Goal: Information Seeking & Learning: Learn about a topic

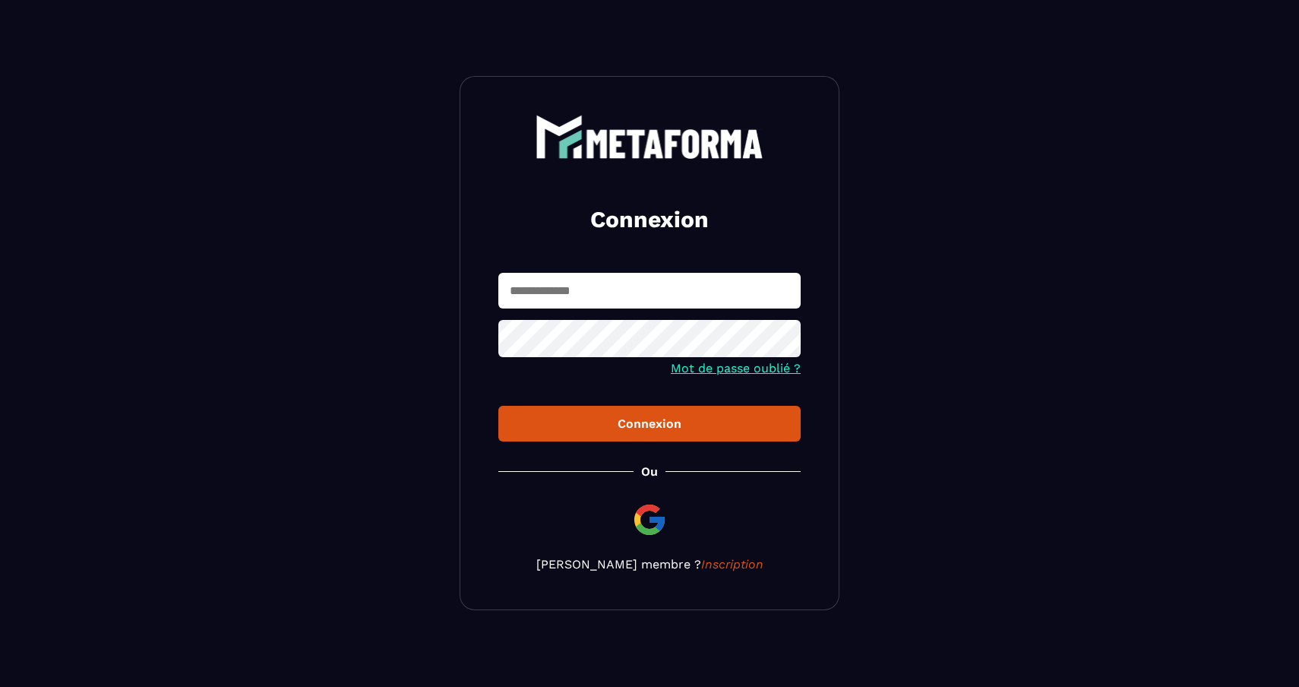
click at [589, 290] on input "text" at bounding box center [650, 291] width 302 height 36
type input "**********"
click at [593, 416] on button "Connexion" at bounding box center [650, 424] width 302 height 36
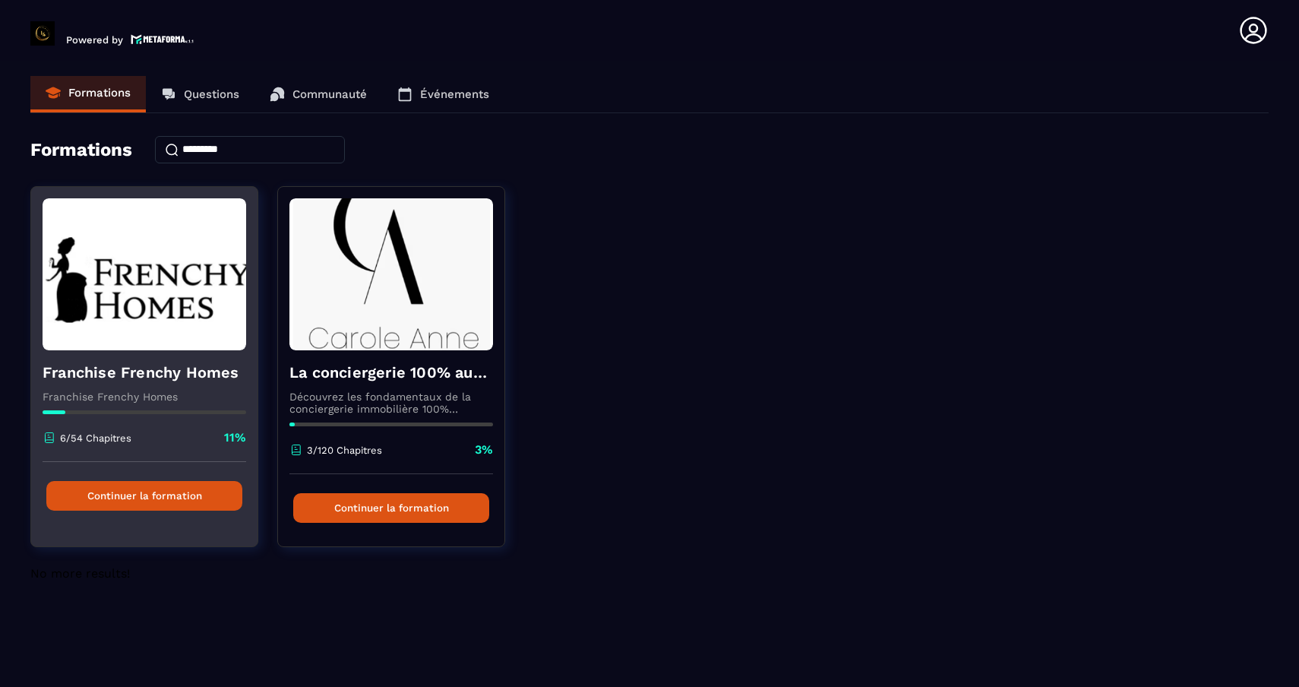
click at [174, 268] on img at bounding box center [145, 274] width 204 height 152
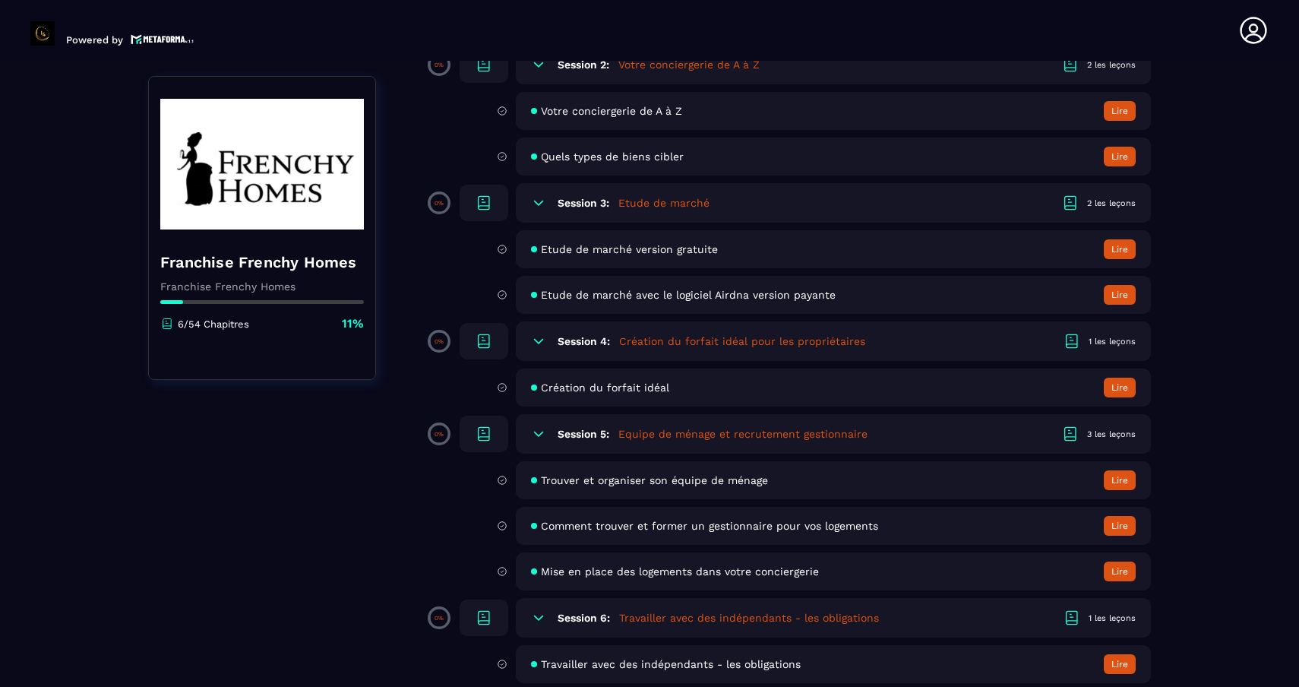
scroll to position [507, 0]
click at [1124, 242] on button "Lire" at bounding box center [1120, 248] width 32 height 20
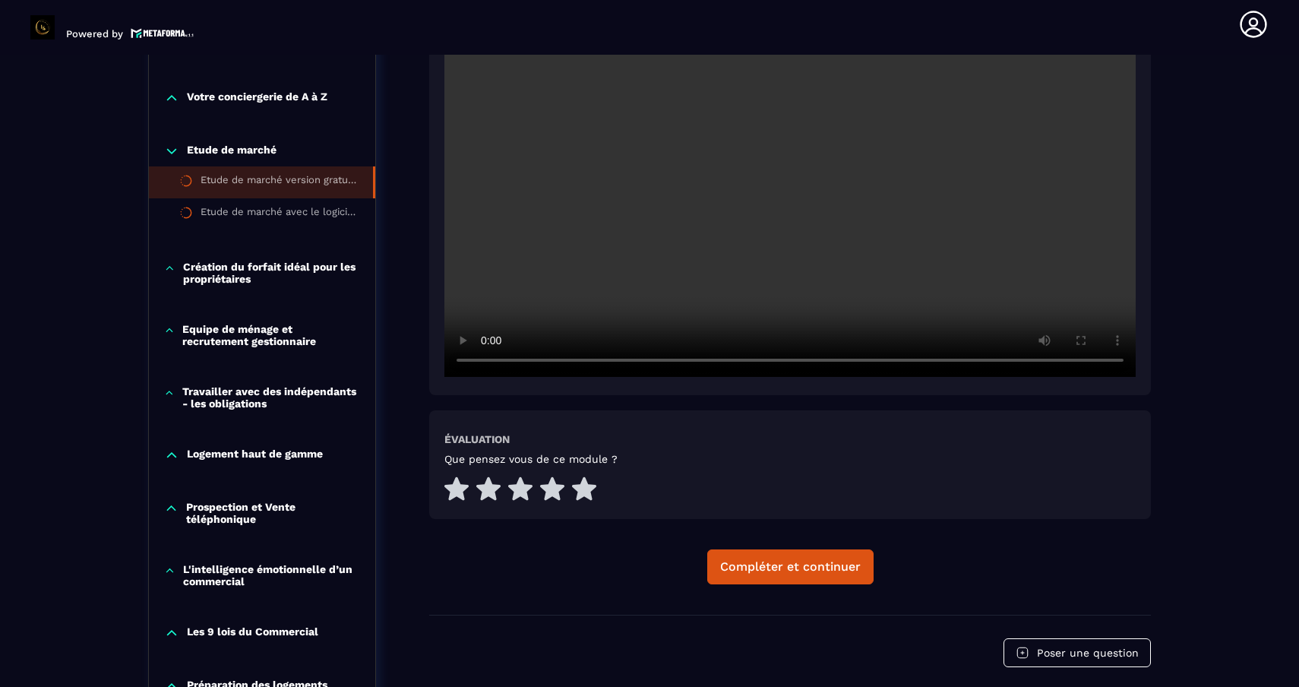
scroll to position [296, 0]
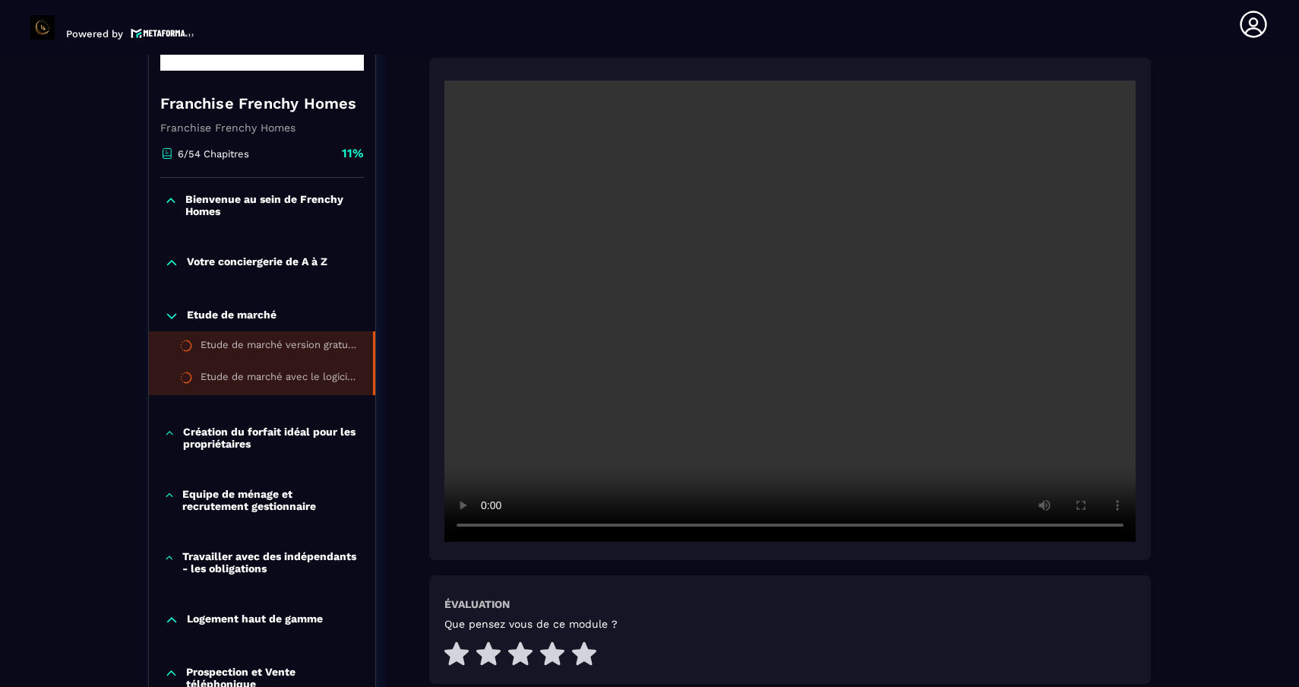
click at [296, 386] on div "Etude de marché avec le logiciel Airdna version payante" at bounding box center [279, 379] width 157 height 17
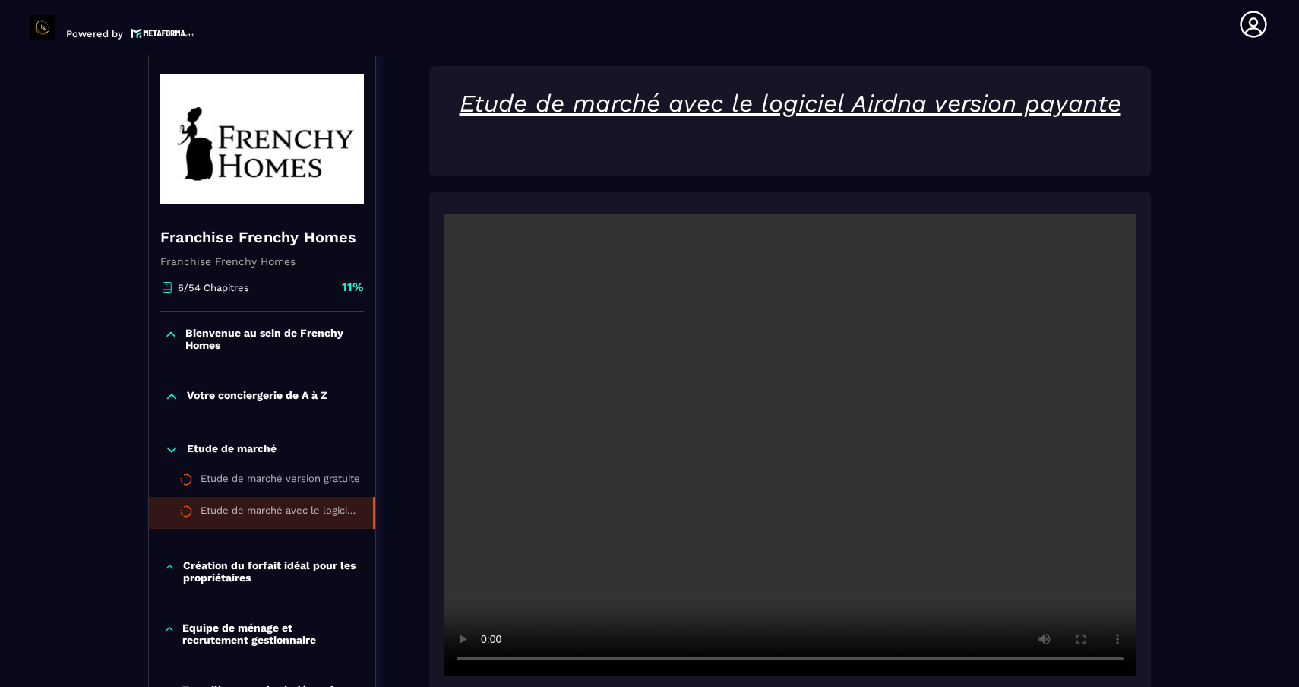
scroll to position [158, 0]
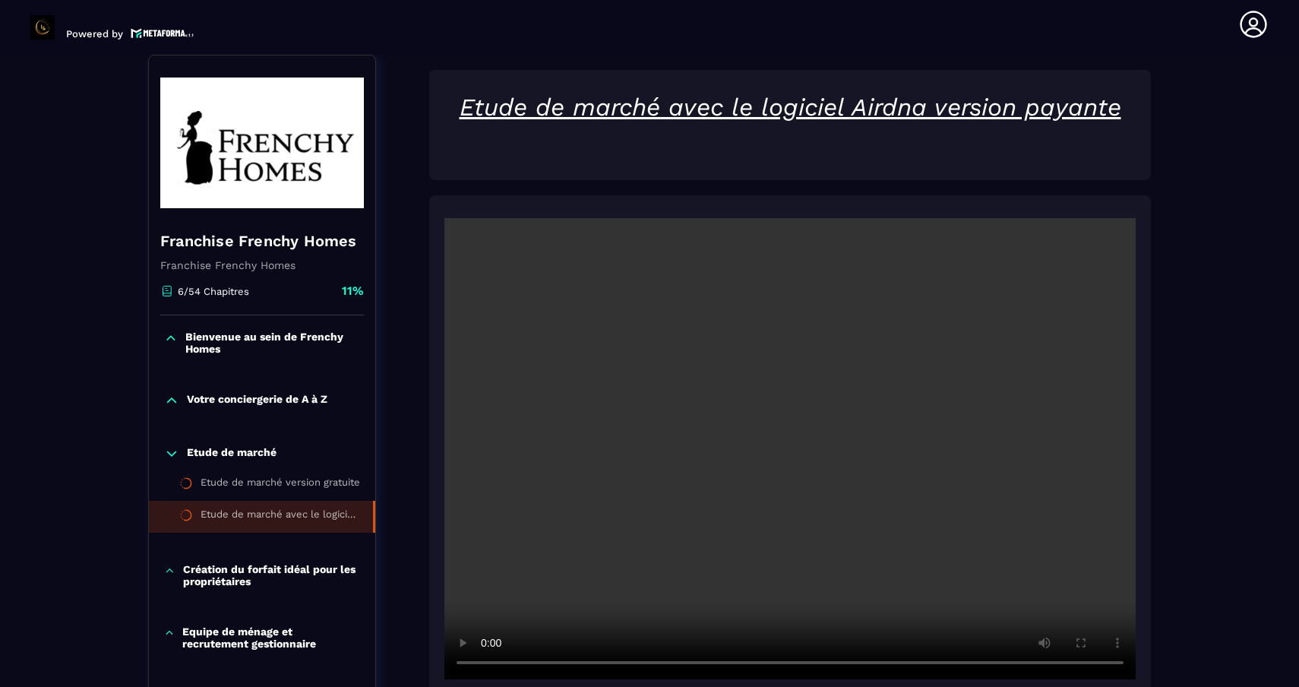
click at [261, 408] on p "Votre conciergerie de A à Z" at bounding box center [257, 400] width 141 height 15
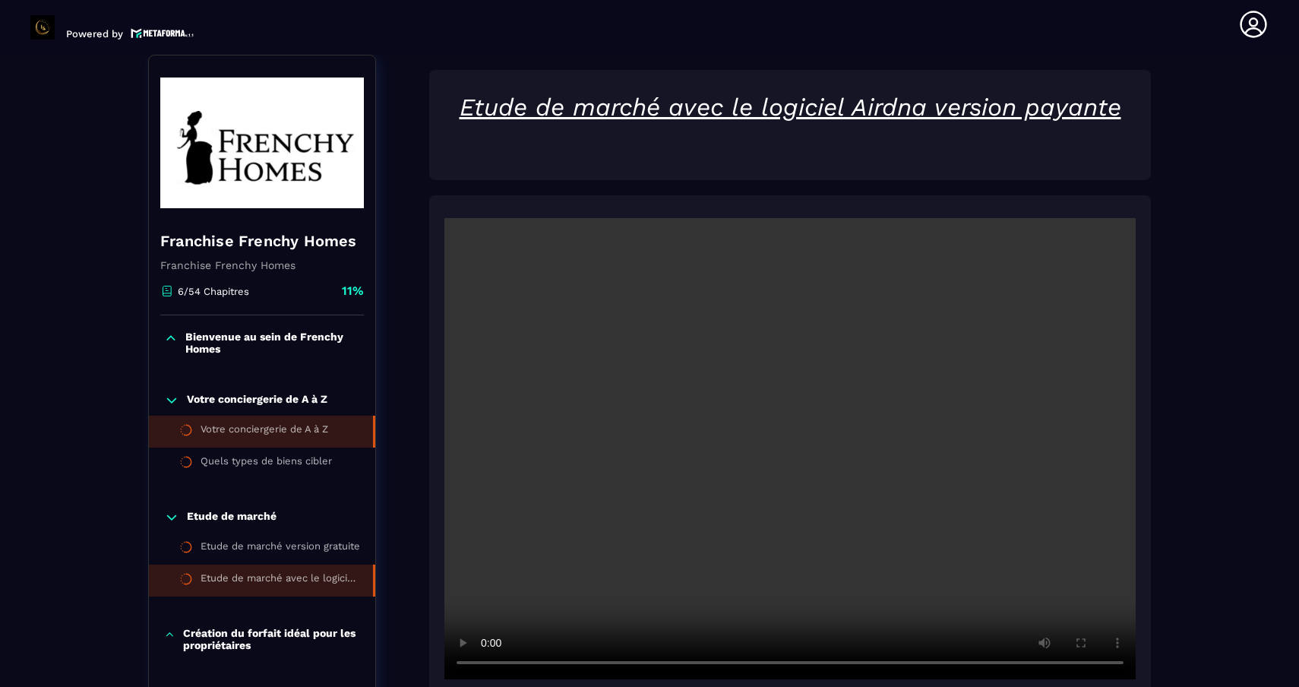
click at [253, 443] on li "Votre conciergerie de A à Z" at bounding box center [262, 432] width 226 height 32
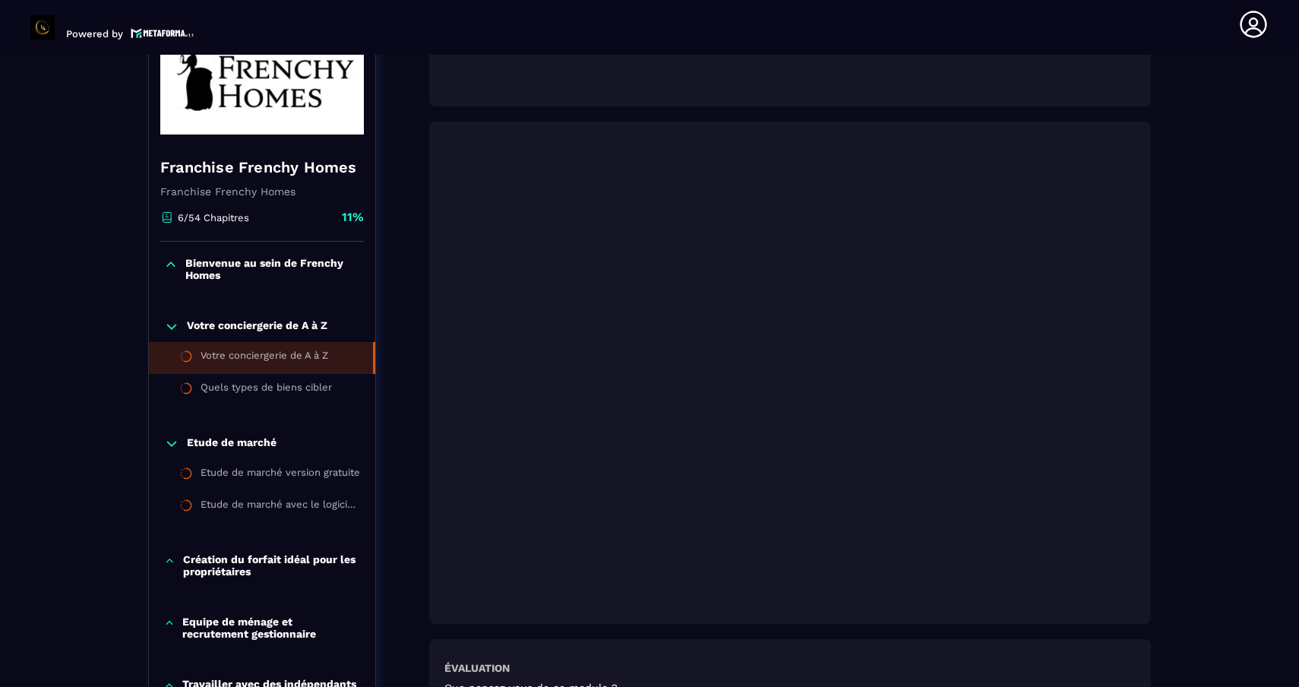
scroll to position [236, 0]
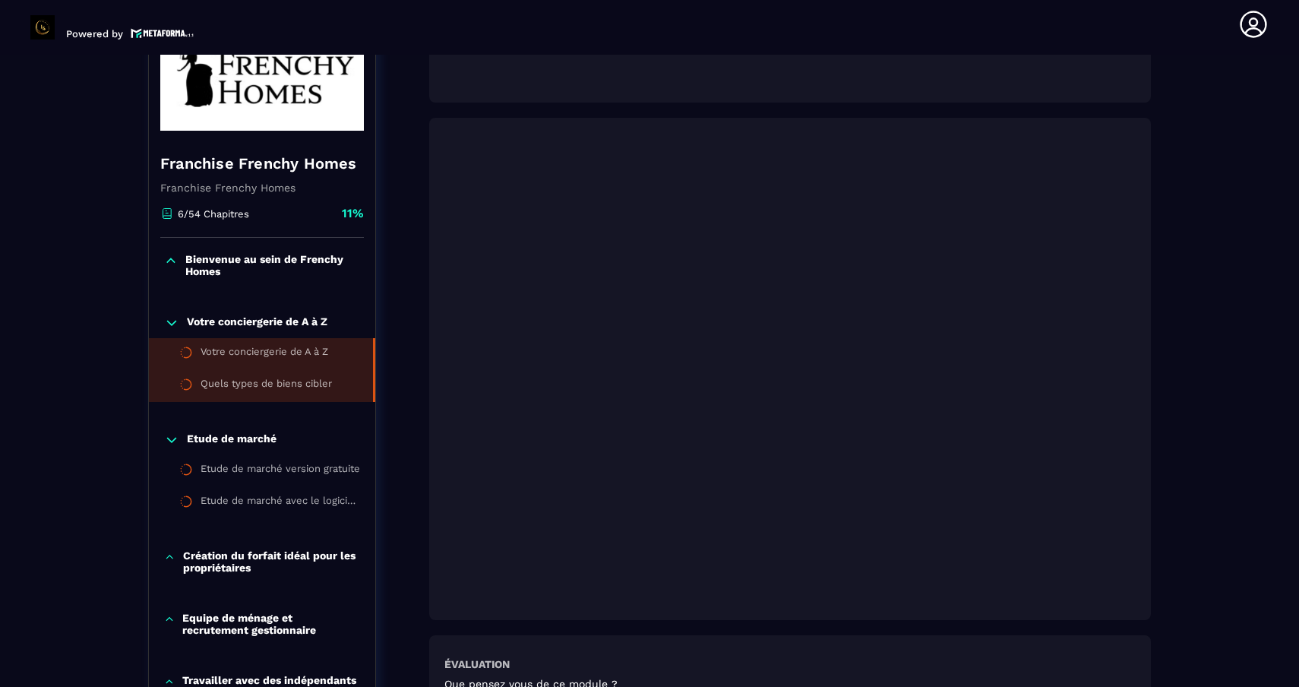
click at [304, 390] on div "Quels types de biens cibler" at bounding box center [266, 386] width 131 height 17
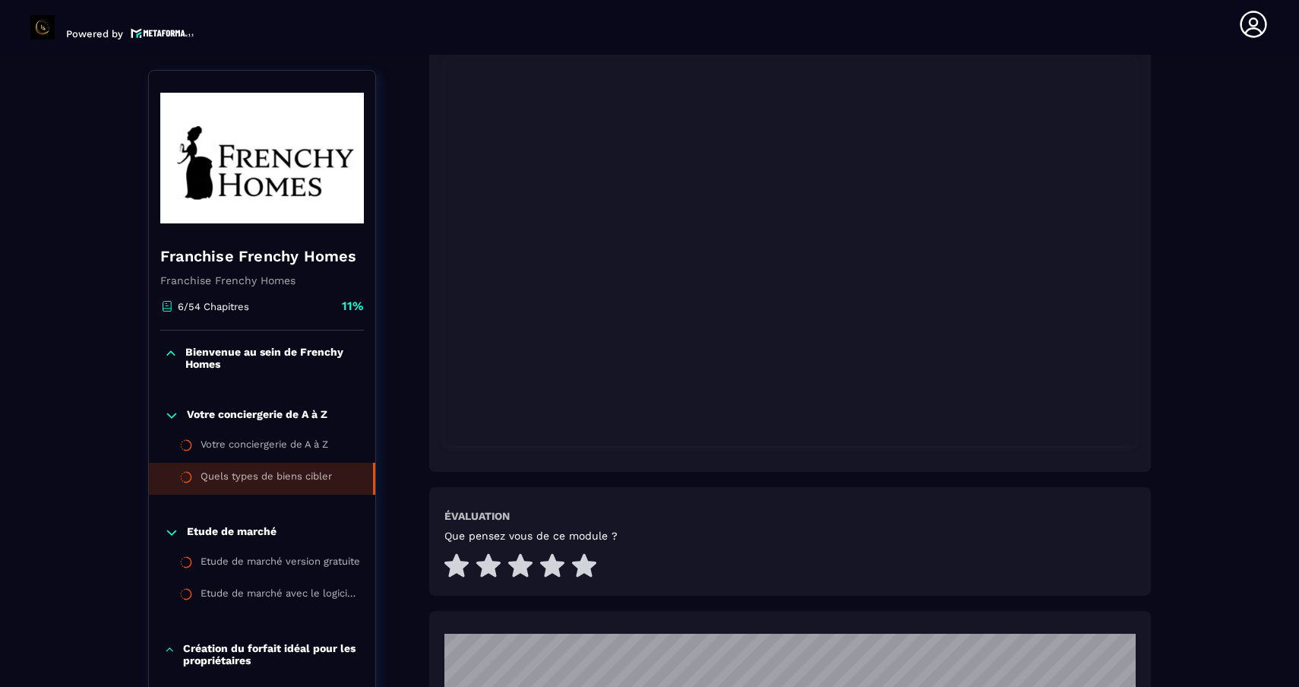
scroll to position [335, 0]
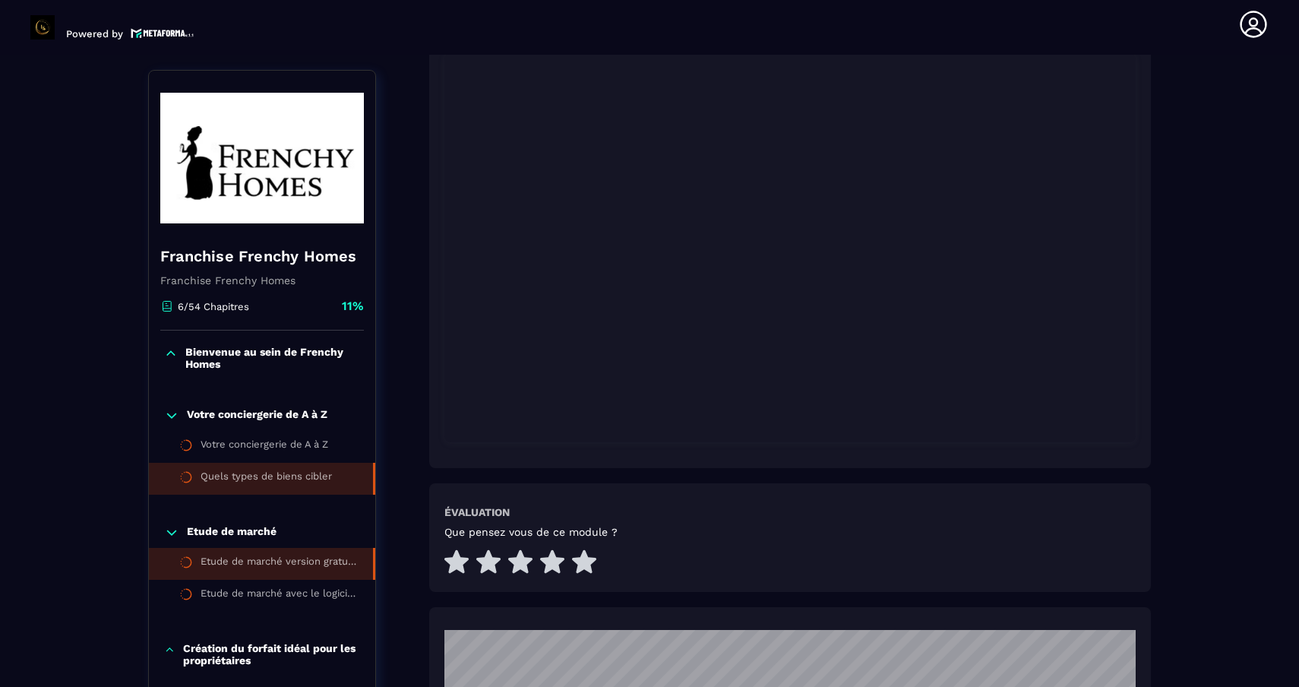
click at [304, 559] on div "Etude de marché version gratuite" at bounding box center [279, 564] width 157 height 17
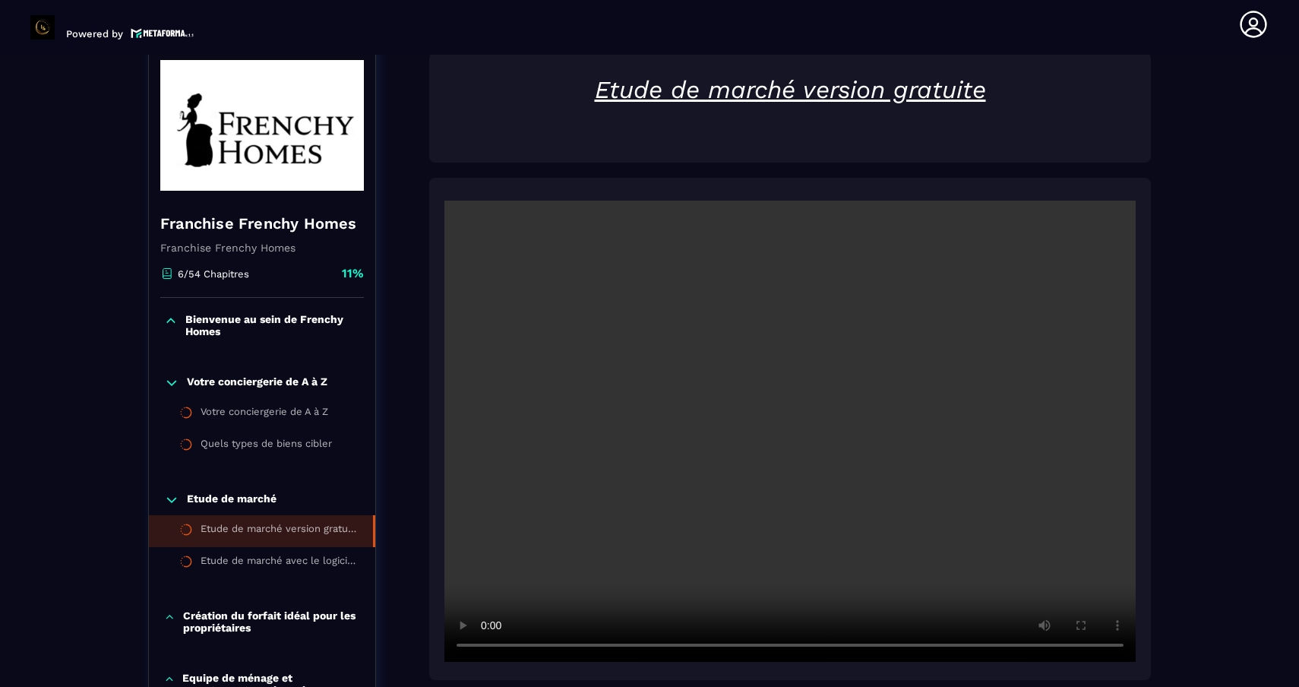
scroll to position [158, 0]
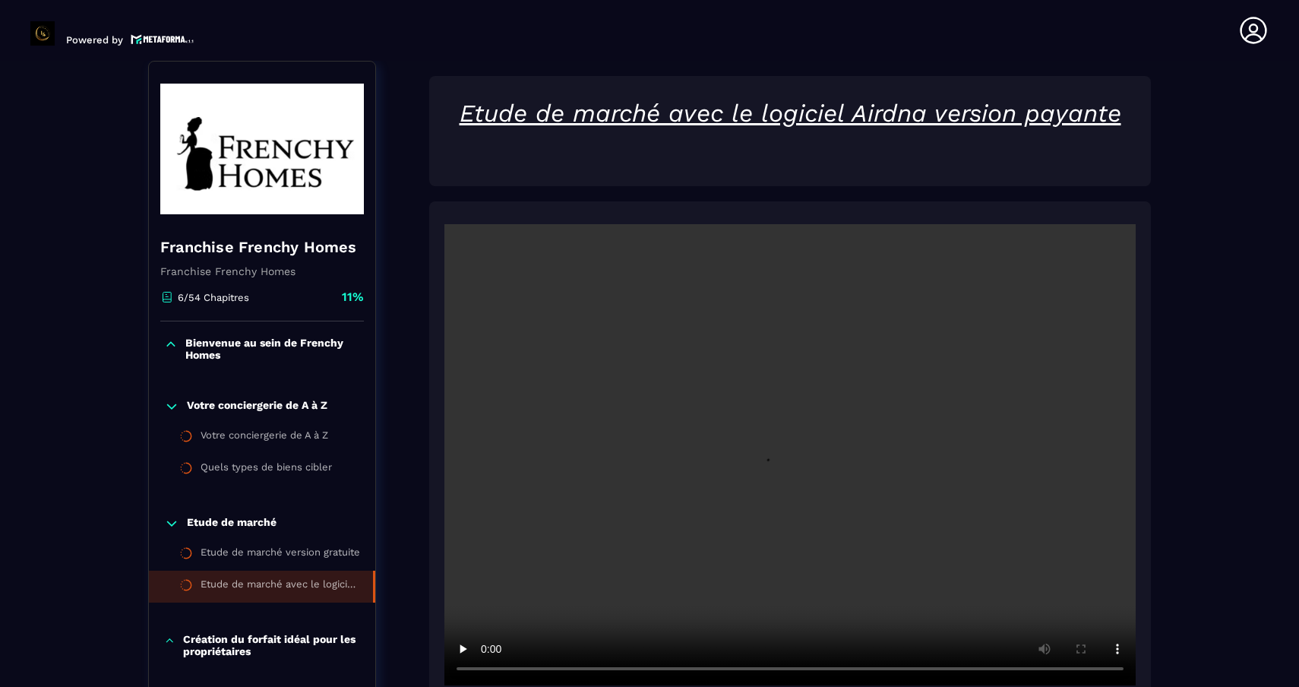
scroll to position [6, 0]
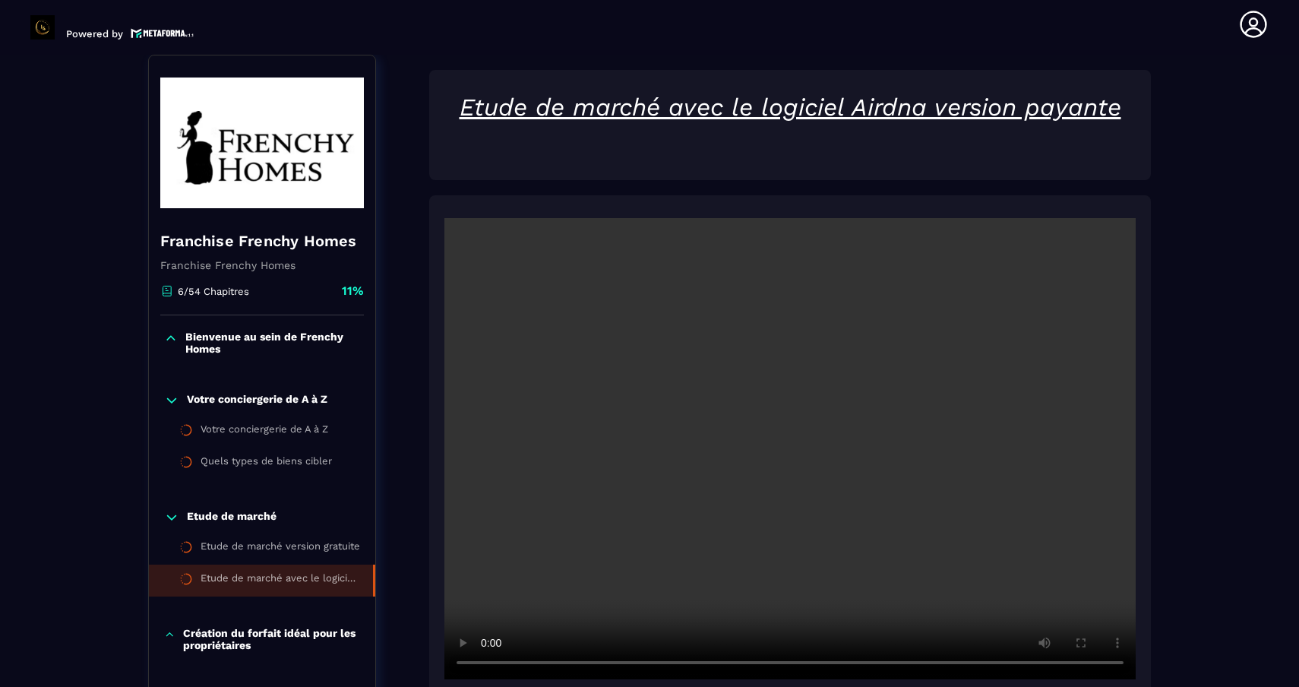
click at [1245, 30] on icon at bounding box center [1254, 24] width 30 height 30
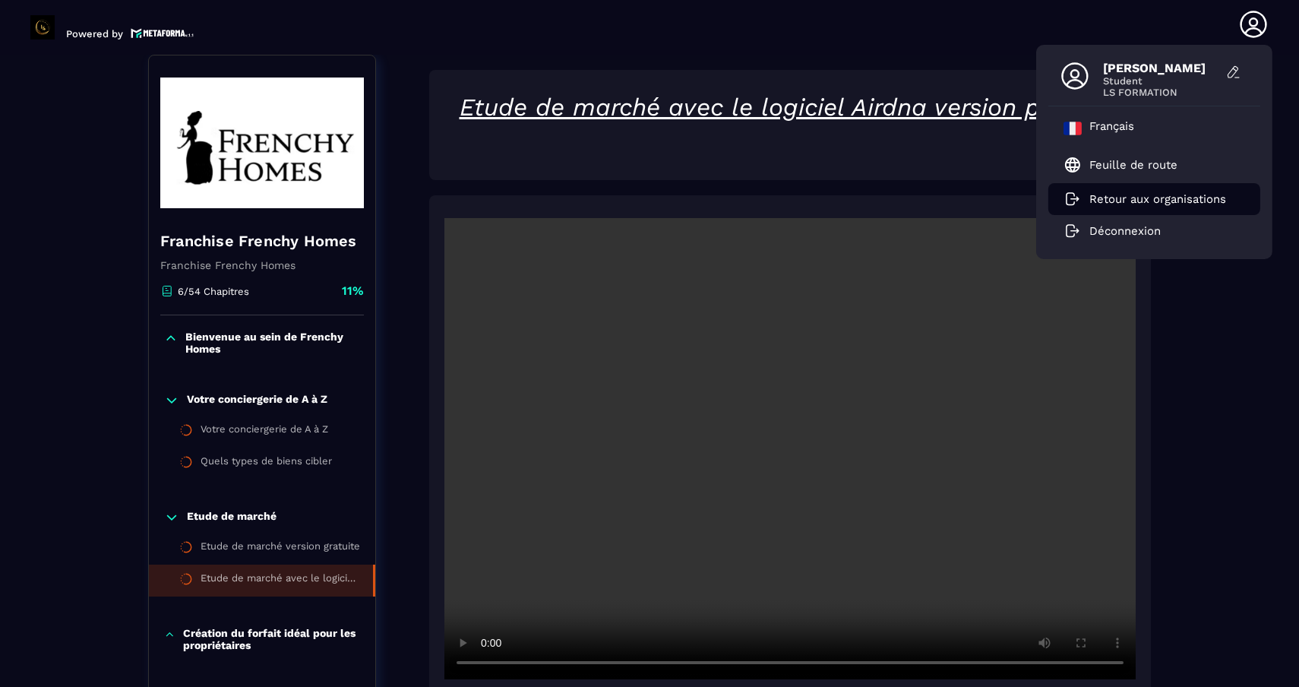
click at [1132, 203] on p "Retour aux organisations" at bounding box center [1158, 199] width 137 height 14
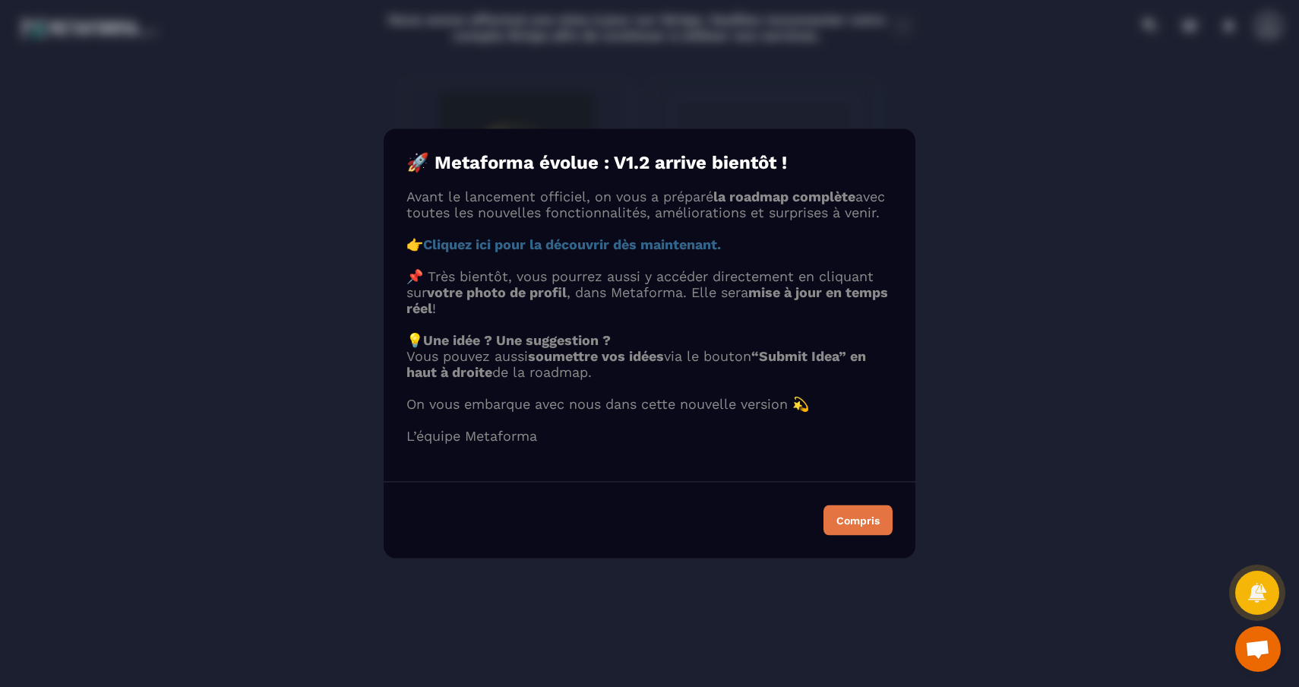
click at [856, 526] on div "Compris" at bounding box center [858, 520] width 43 height 11
